Goal: Check status

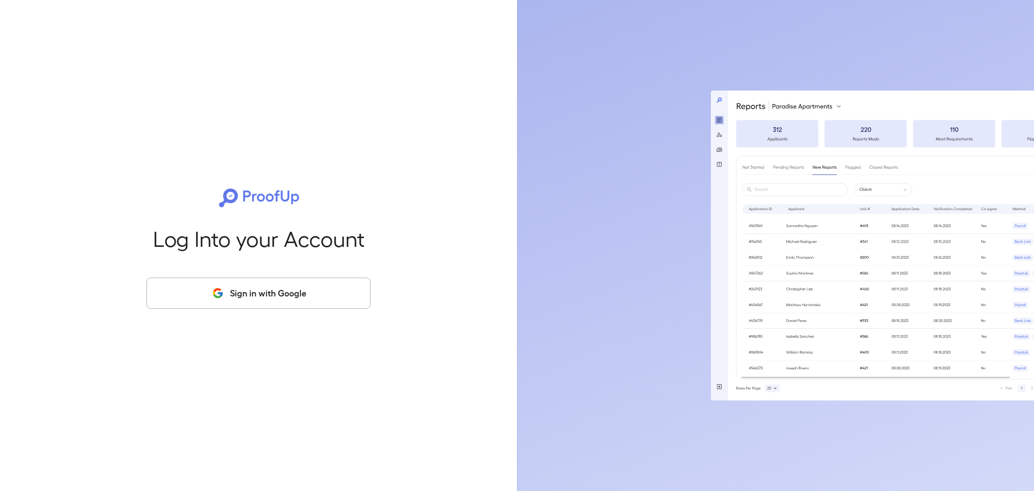
click at [263, 283] on button "Sign in with Google" at bounding box center [259, 292] width 224 height 31
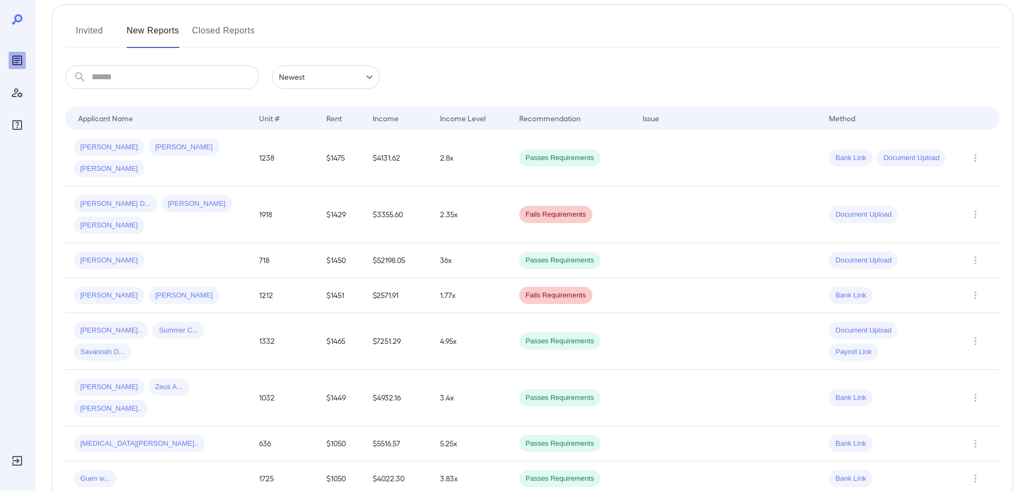
scroll to position [162, 0]
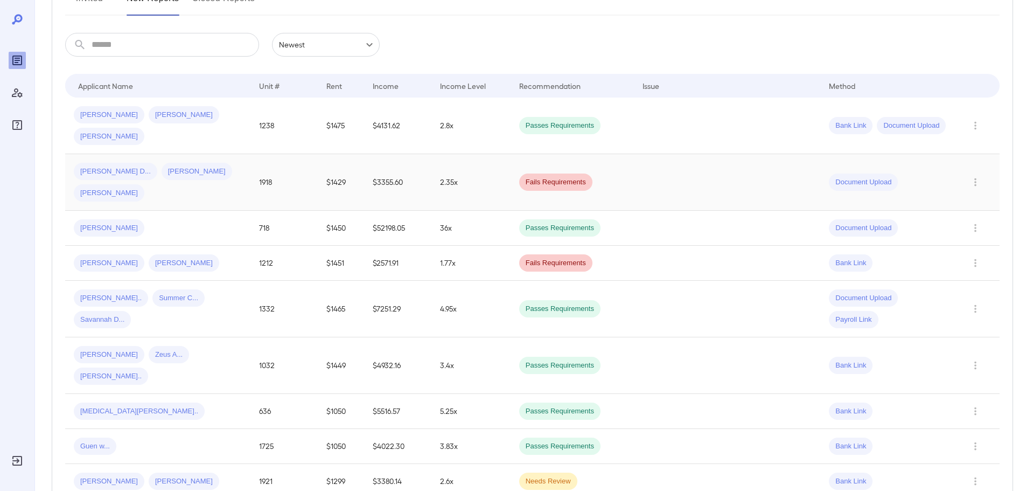
click at [144, 188] on span "[PERSON_NAME]" at bounding box center [109, 193] width 71 height 10
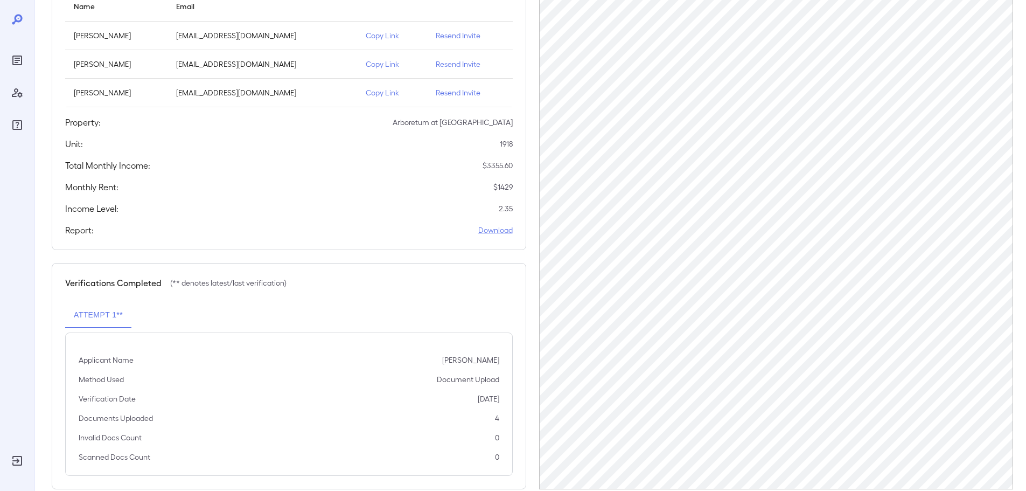
scroll to position [165, 0]
